Goal: Task Accomplishment & Management: Manage account settings

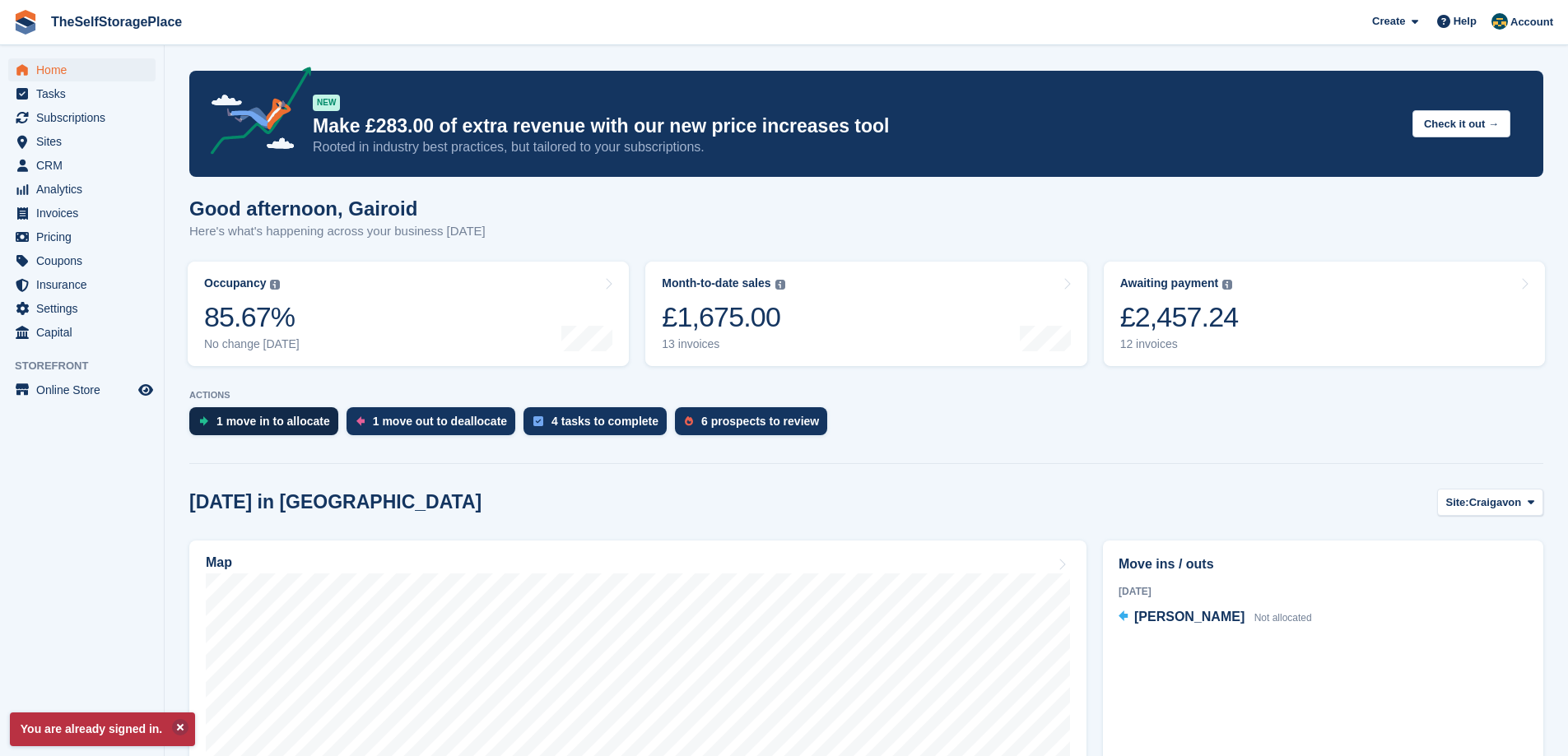
click at [271, 424] on div "1 move in to allocate" at bounding box center [273, 421] width 114 height 13
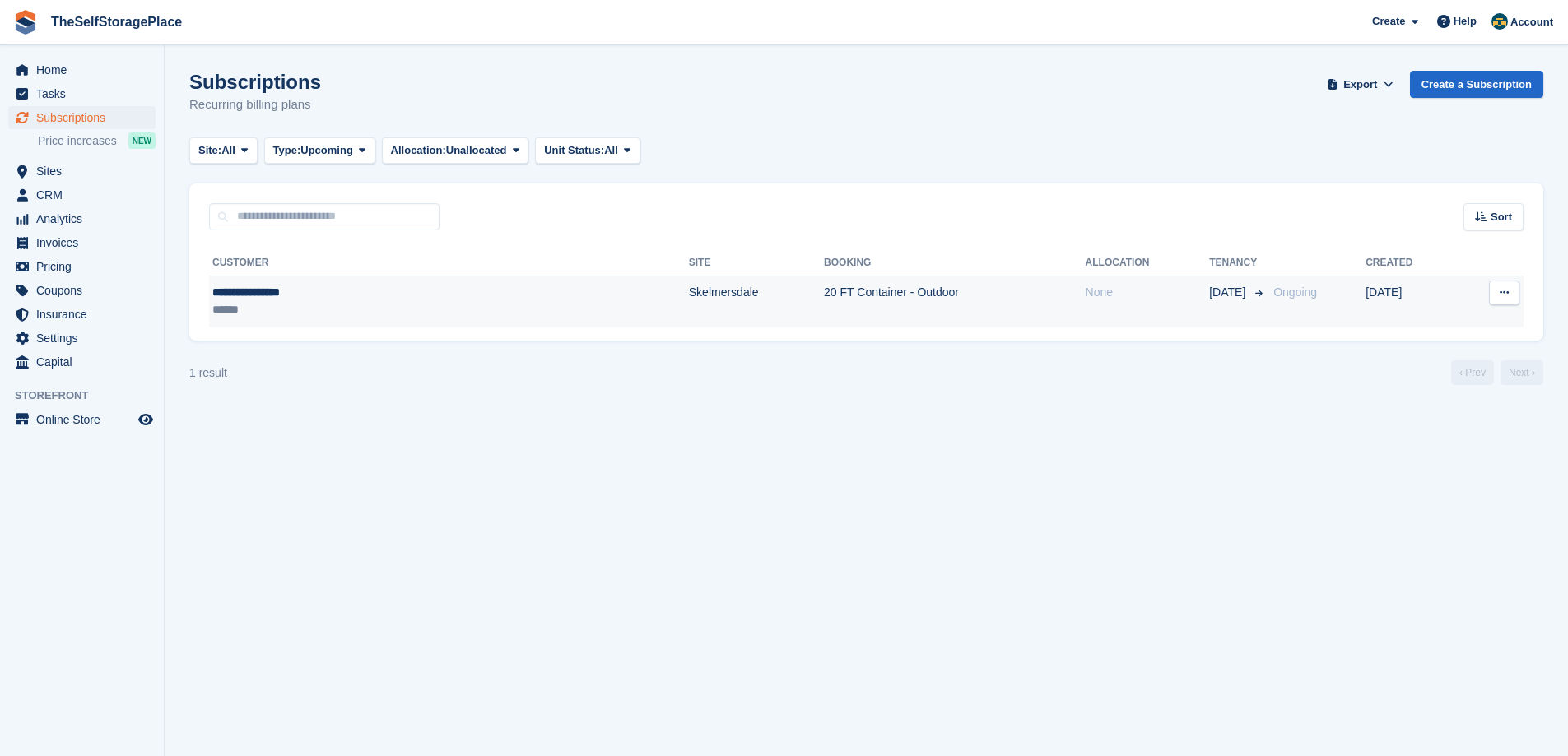
click at [404, 296] on div "**********" at bounding box center [334, 292] width 245 height 17
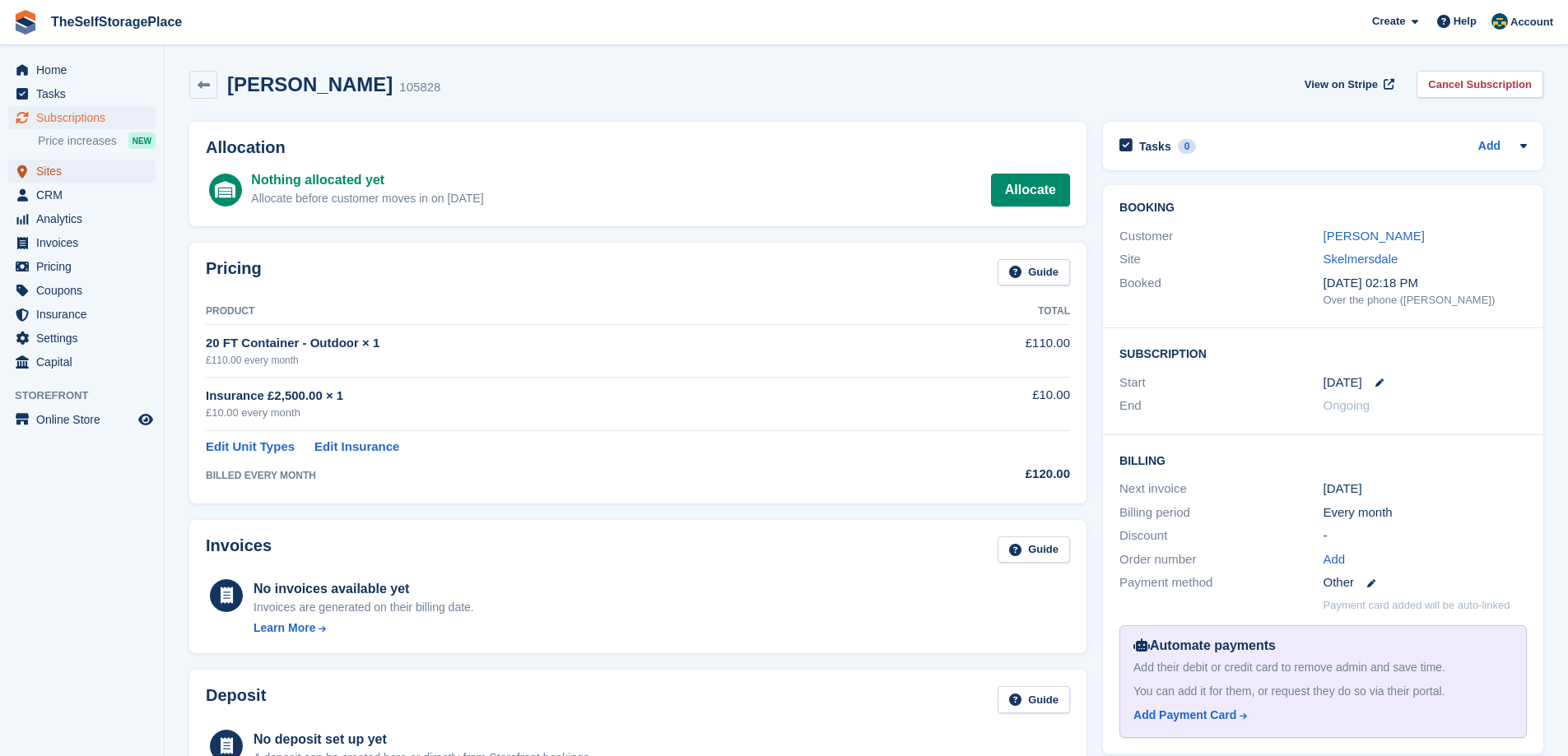
click at [76, 170] on span "Sites" at bounding box center [85, 171] width 99 height 23
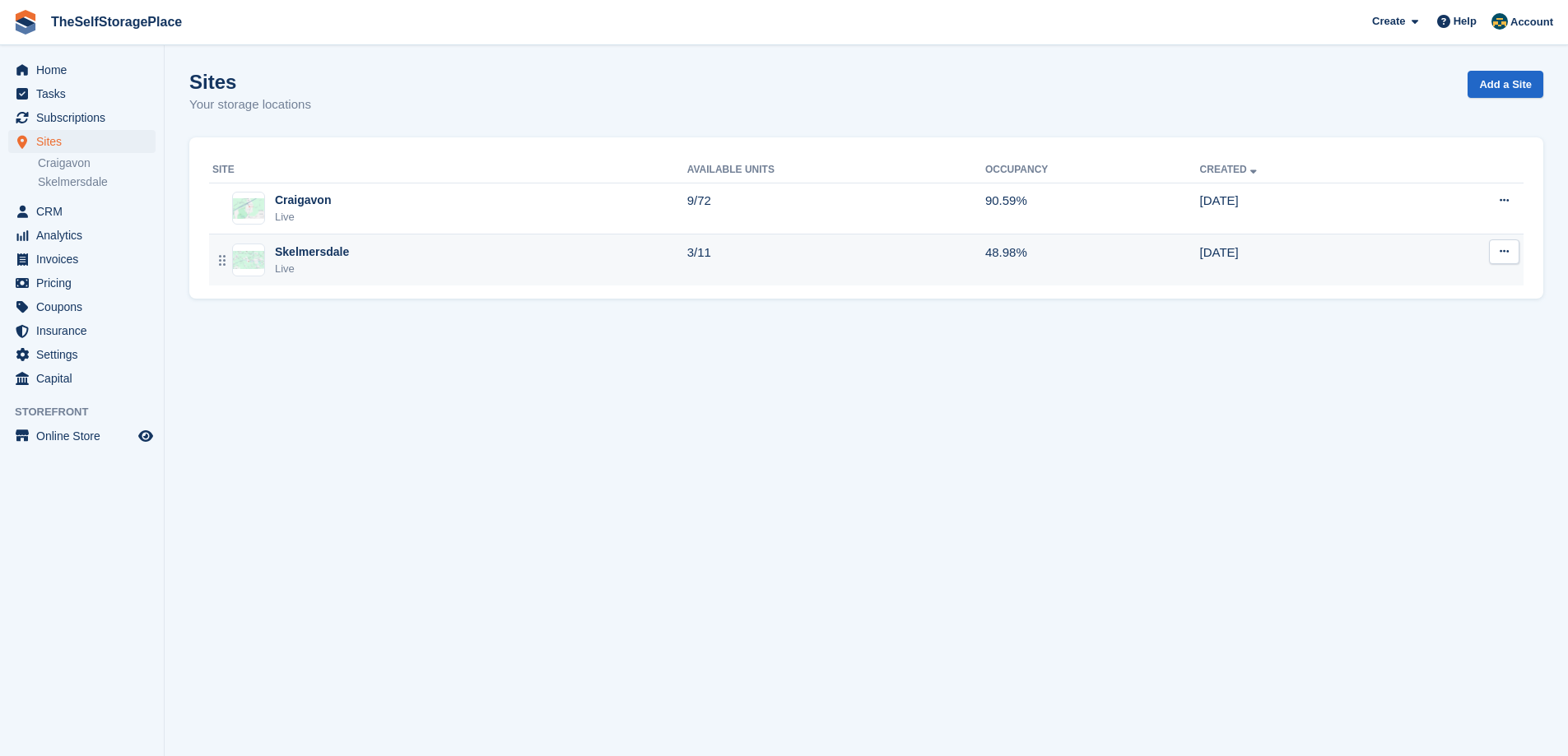
click at [483, 257] on div "Skelmersdale Live" at bounding box center [450, 261] width 475 height 34
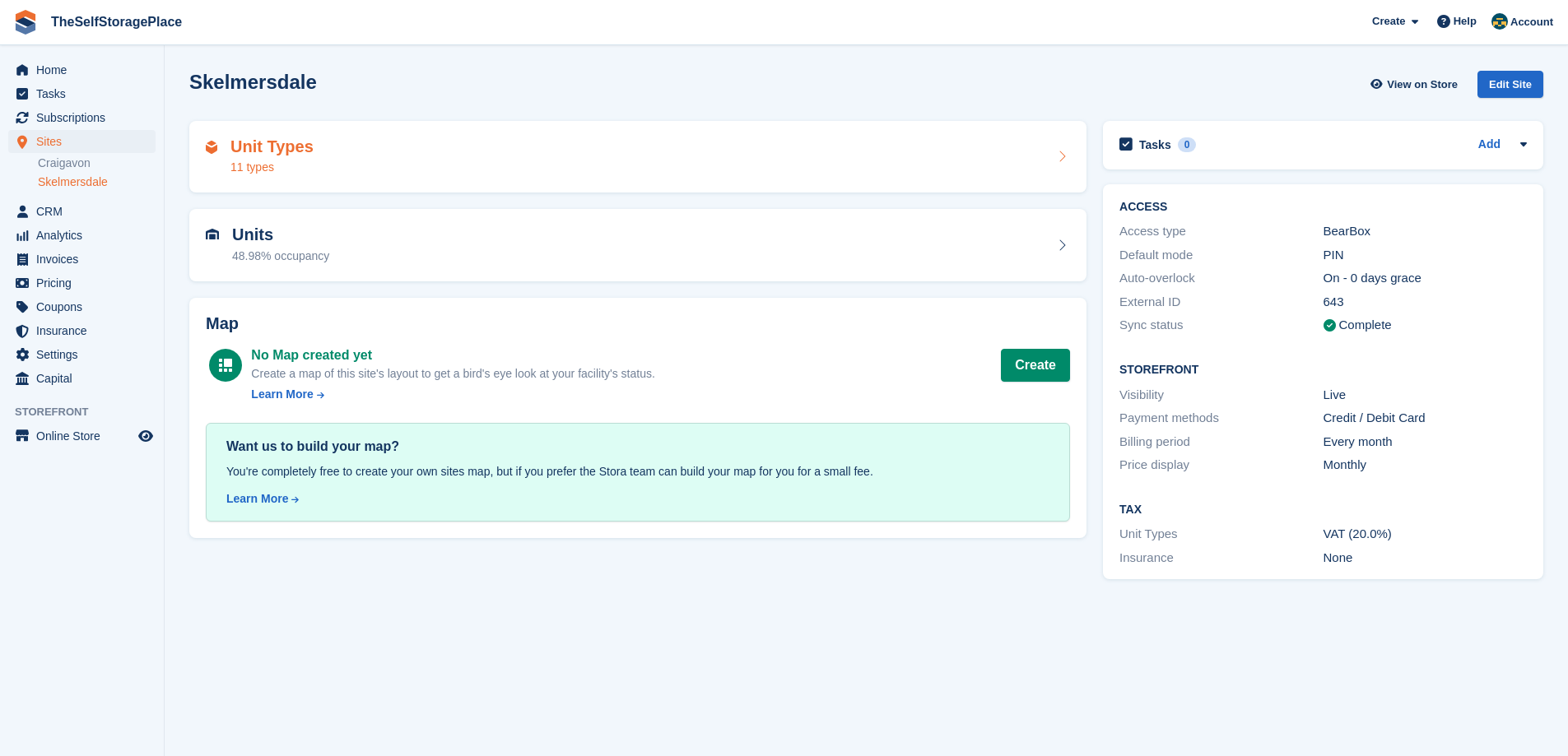
click at [492, 168] on div "Unit Types 11 types" at bounding box center [638, 157] width 865 height 39
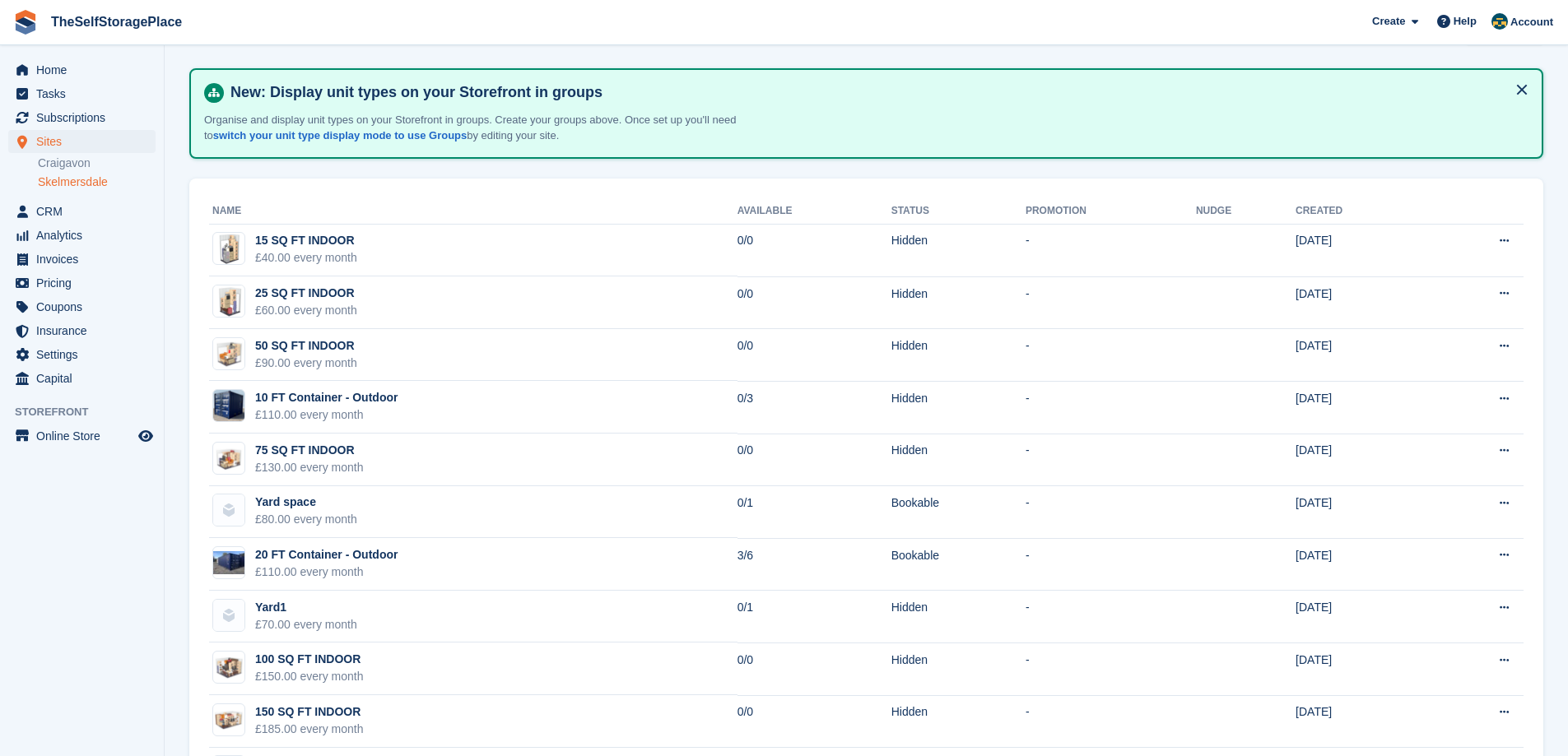
scroll to position [82, 0]
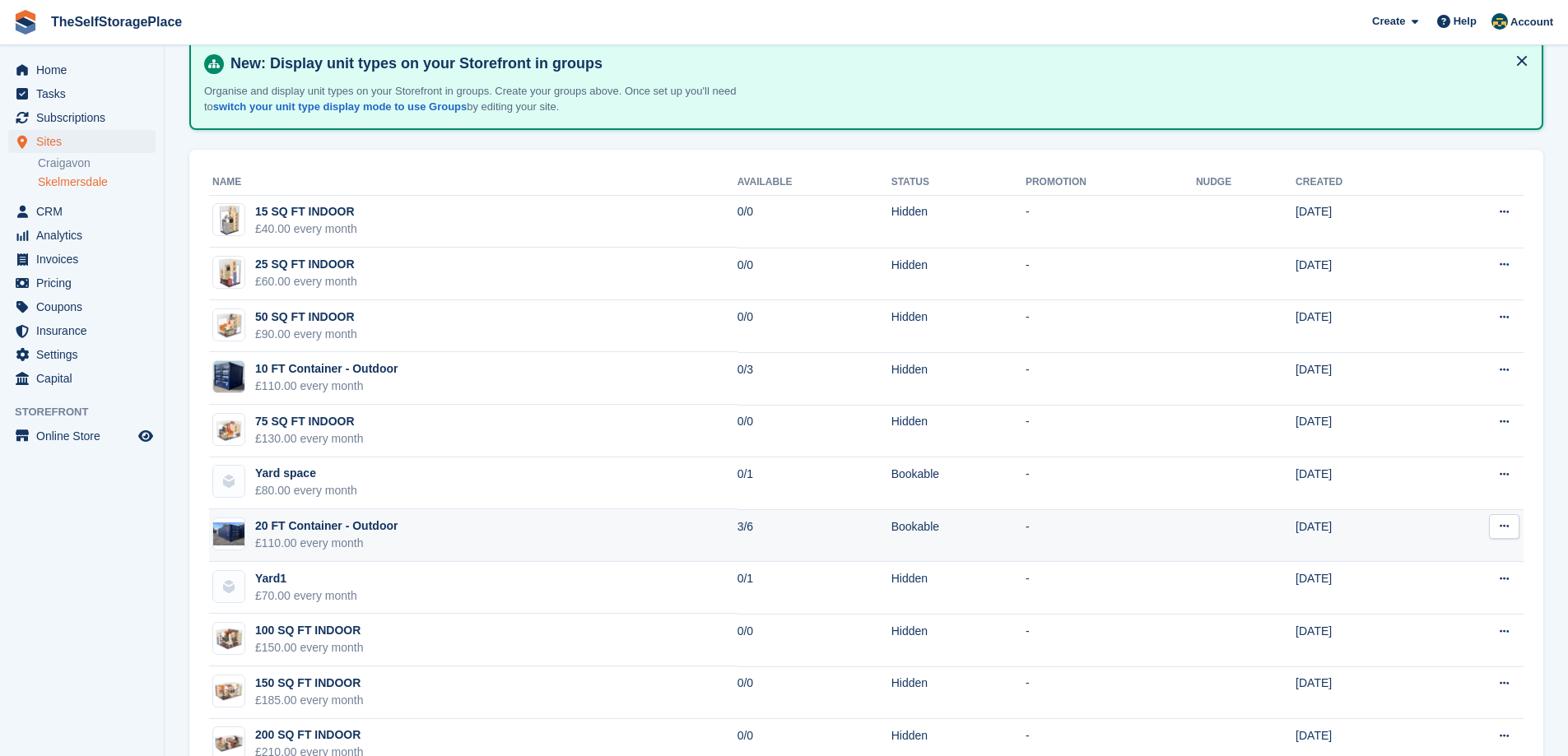
click at [358, 522] on div "20 FT Container - Outdoor" at bounding box center [326, 526] width 142 height 17
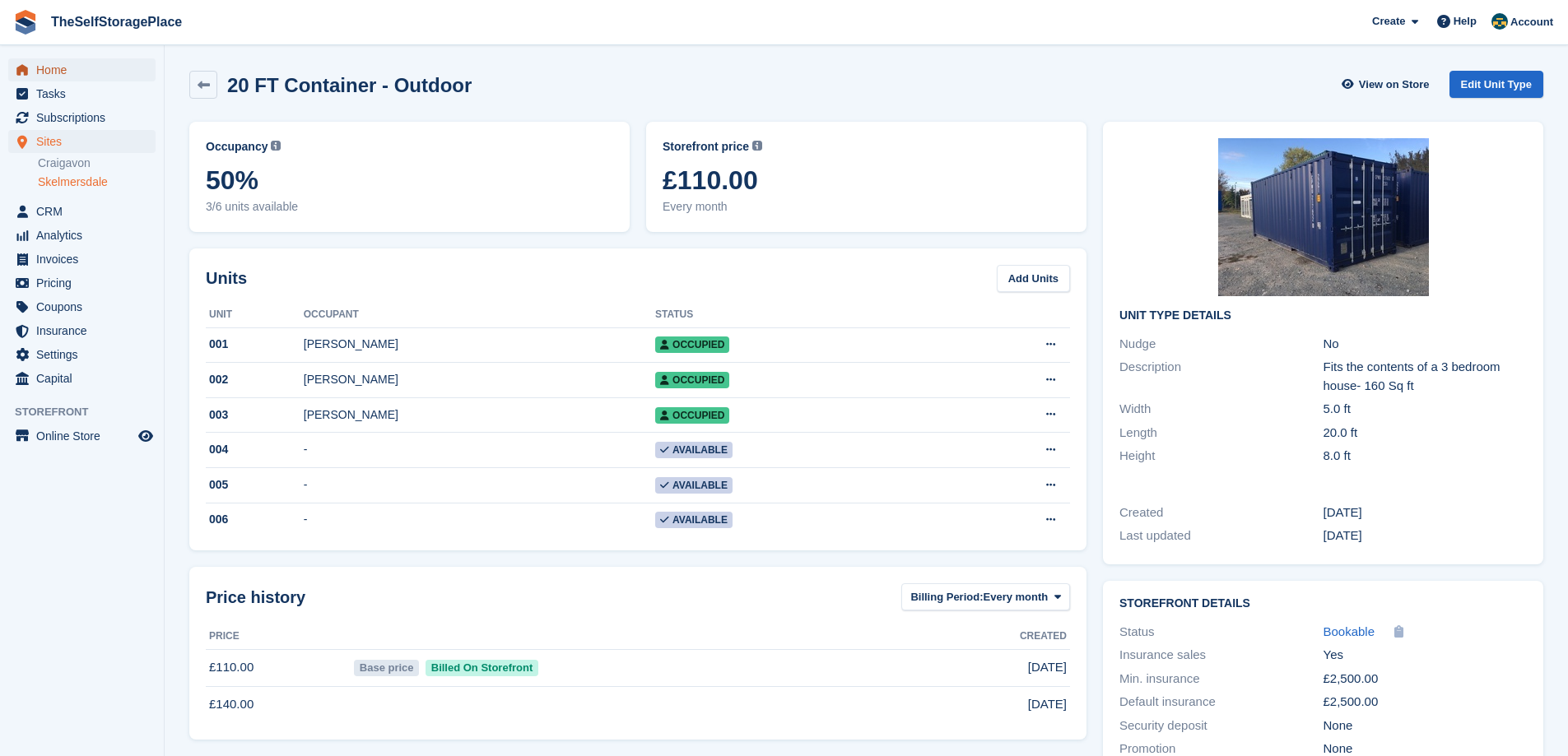
click at [61, 74] on span "Home" at bounding box center [85, 70] width 99 height 23
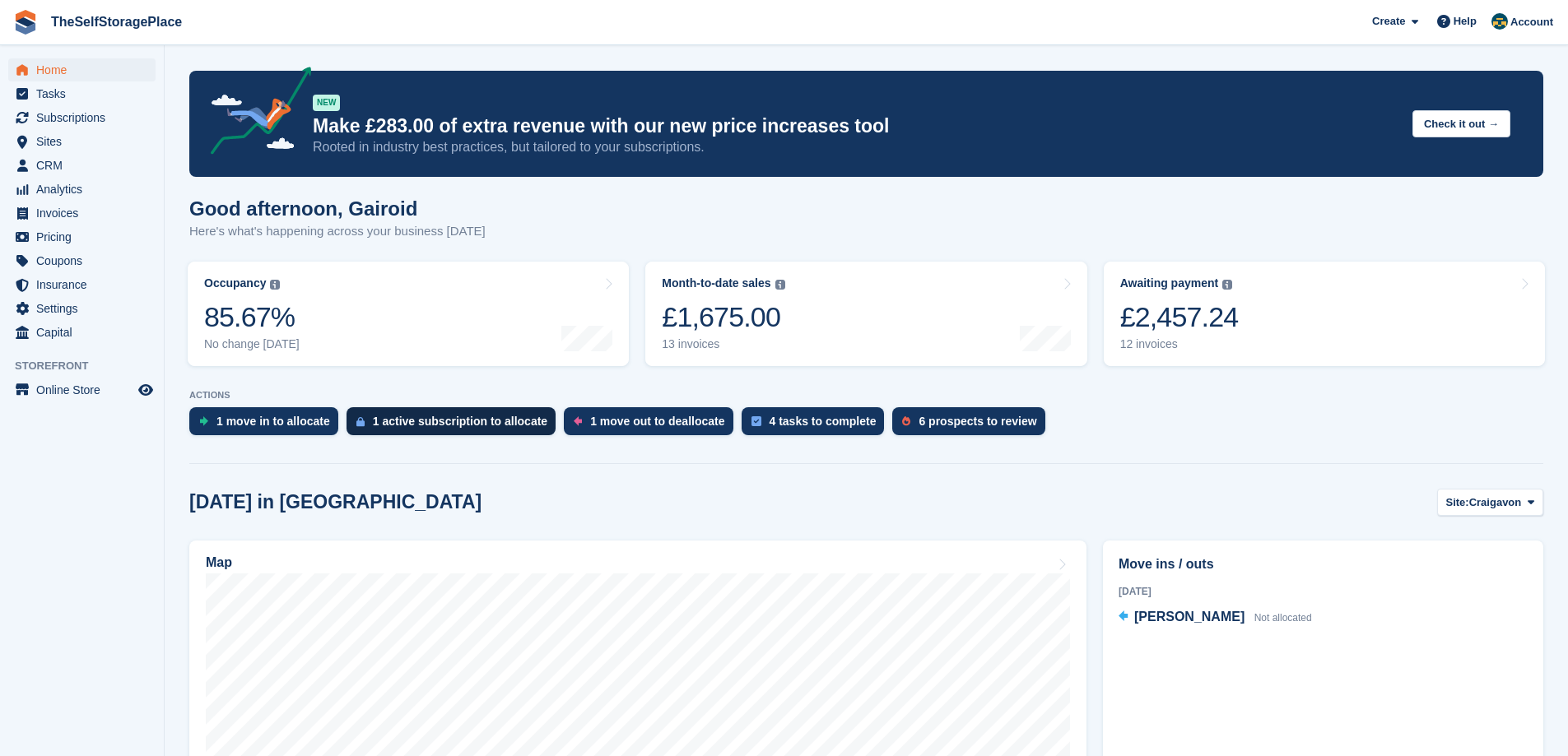
click at [381, 425] on div "1 active subscription to allocate" at bounding box center [460, 421] width 175 height 13
click at [275, 421] on div "1 move in to allocate" at bounding box center [273, 421] width 114 height 13
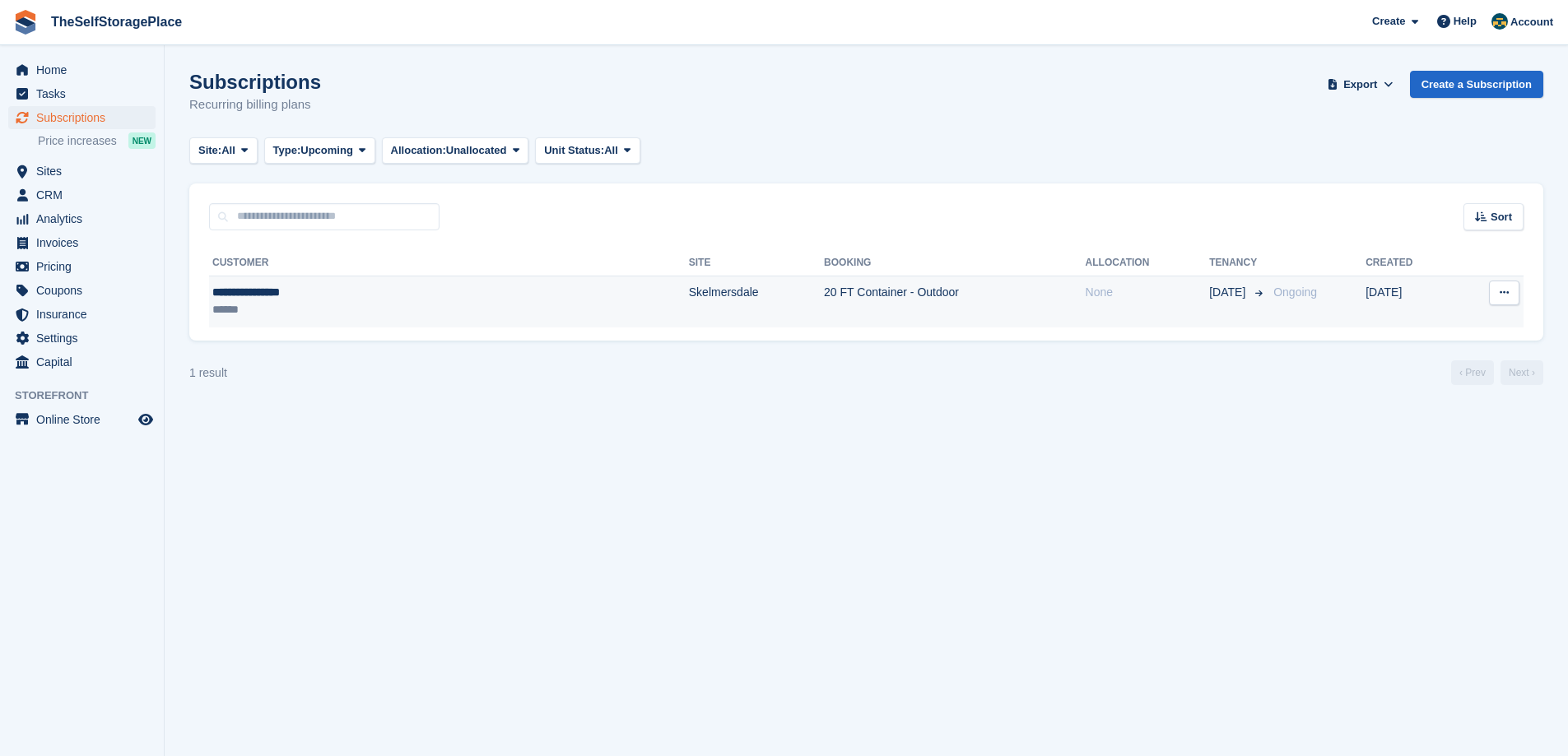
click at [689, 297] on td "Skelmersdale" at bounding box center [756, 302] width 135 height 52
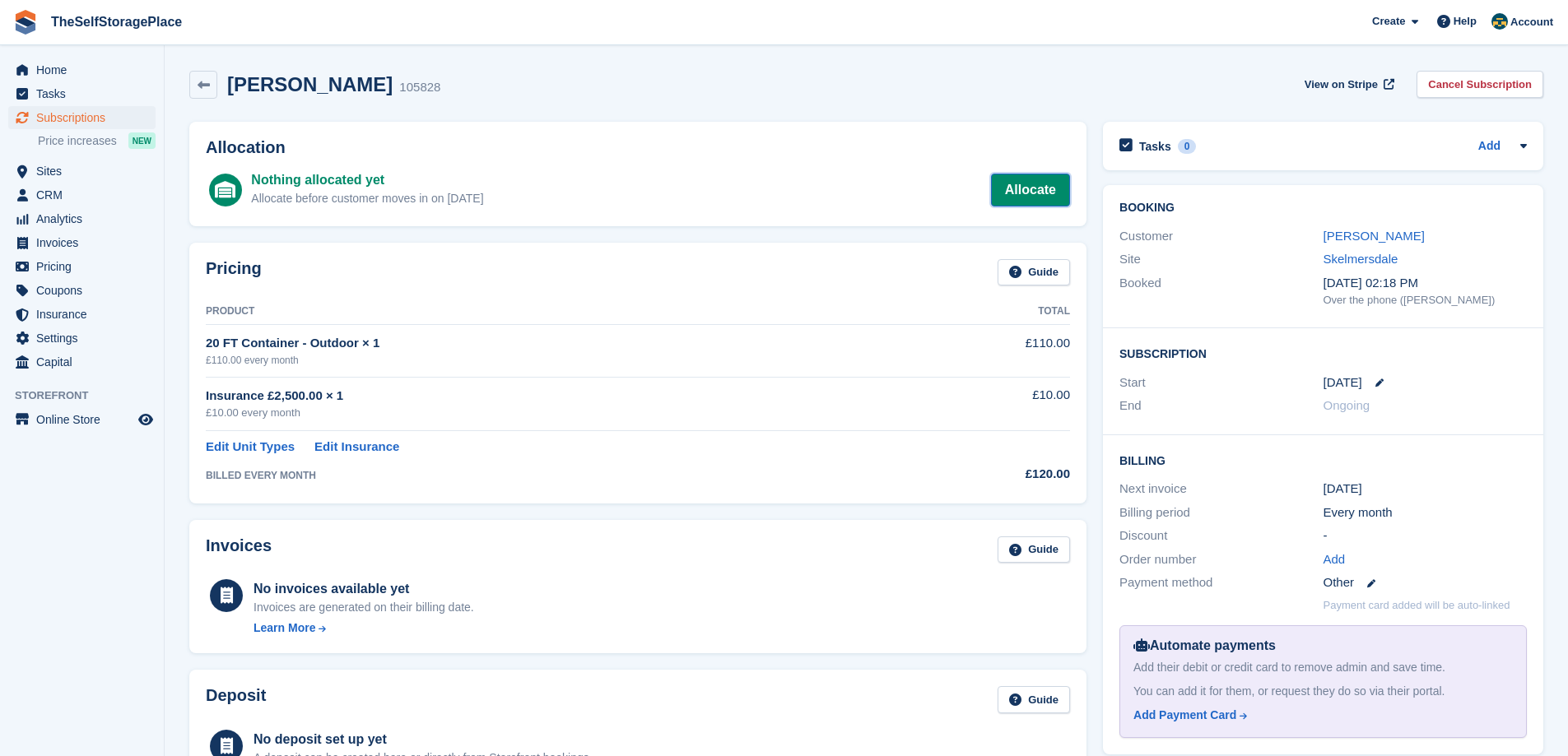
click at [1020, 190] on link "Allocate" at bounding box center [1030, 190] width 79 height 33
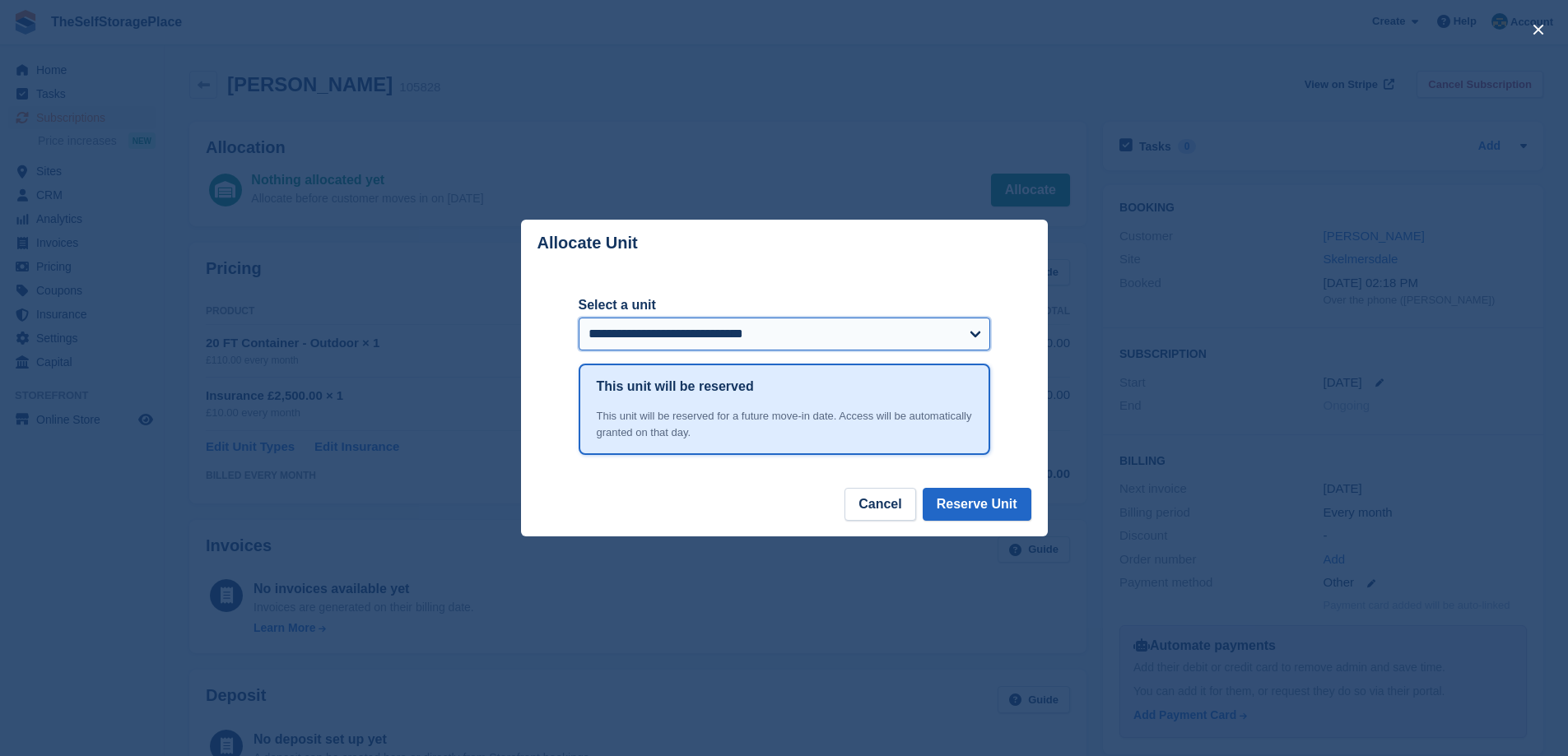
click at [831, 338] on select "**********" at bounding box center [784, 334] width 411 height 33
click at [996, 507] on button "Reserve Unit" at bounding box center [977, 504] width 108 height 33
